Goal: Information Seeking & Learning: Learn about a topic

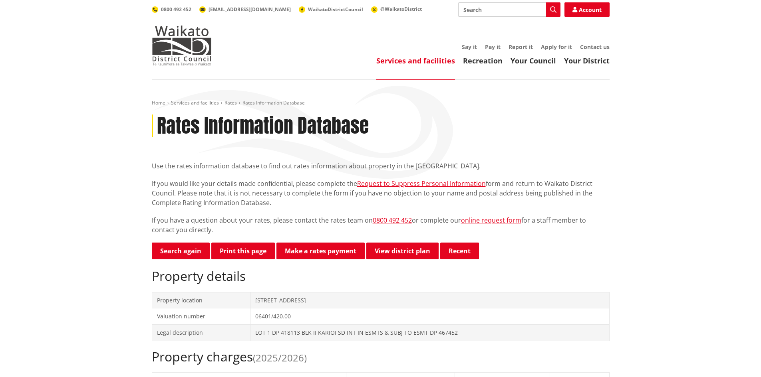
click at [485, 13] on input "Search" at bounding box center [509, 9] width 102 height 14
type input "tiny home"
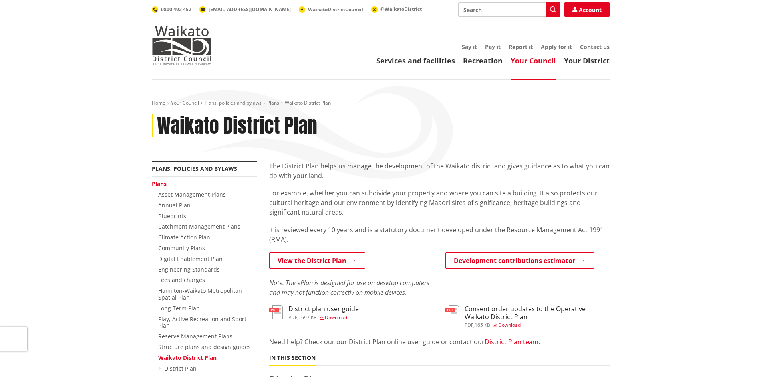
scroll to position [119, 0]
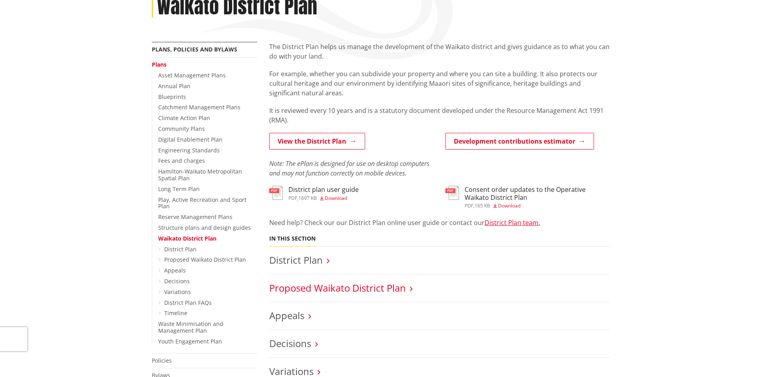
click at [379, 292] on link "Proposed Waikato District Plan" at bounding box center [337, 288] width 137 height 13
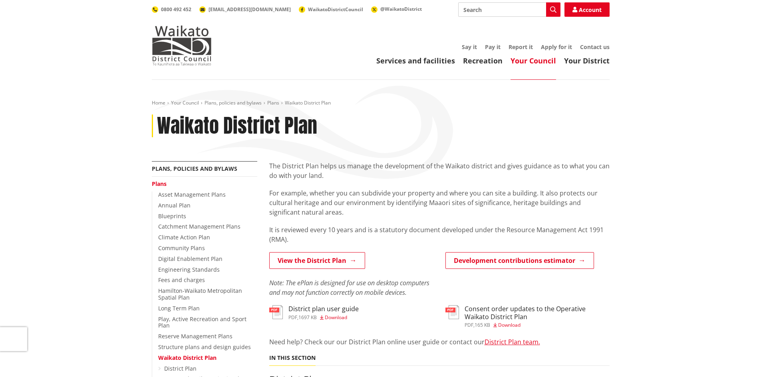
scroll to position [119, 0]
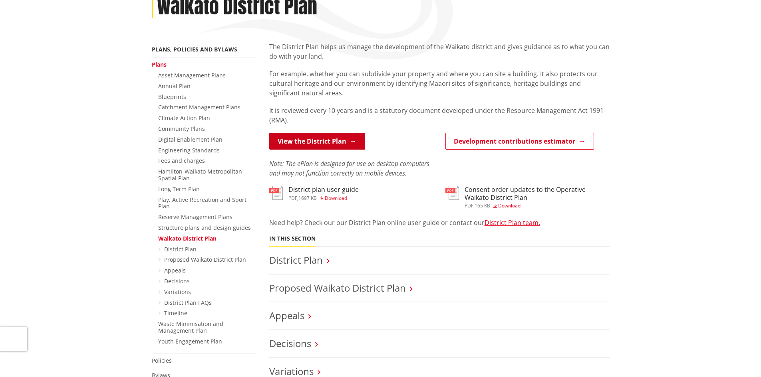
click at [282, 143] on link "View the District Plan" at bounding box center [317, 141] width 96 height 17
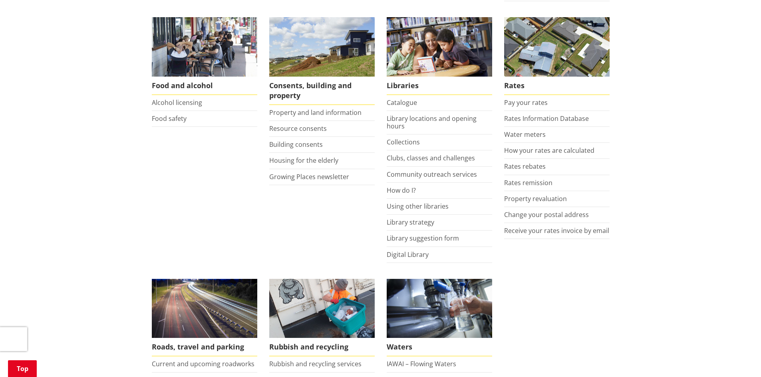
scroll to position [319, 0]
click at [309, 146] on link "Building consents" at bounding box center [296, 144] width 54 height 9
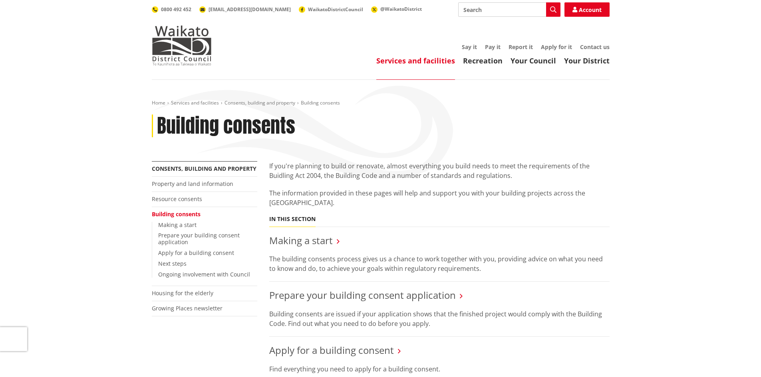
click at [497, 11] on input "Search" at bounding box center [509, 9] width 102 height 14
type input "carport"
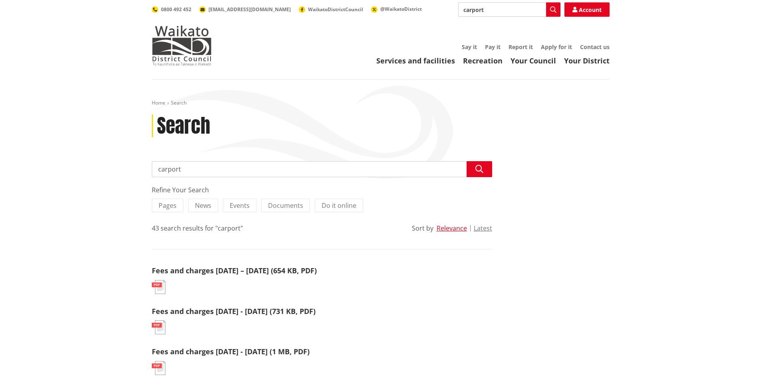
click at [157, 288] on img at bounding box center [159, 287] width 14 height 14
